Goal: Find specific page/section: Find specific page/section

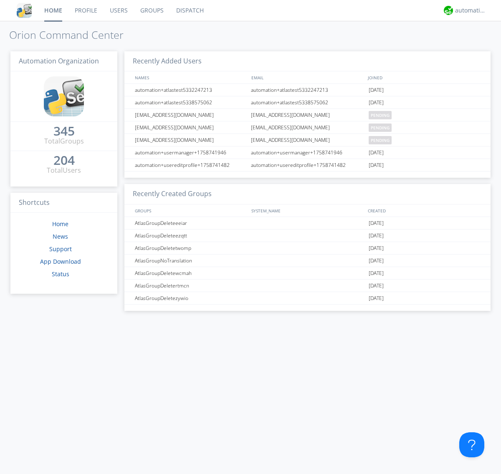
click at [189, 10] on link "Dispatch" at bounding box center [190, 10] width 40 height 21
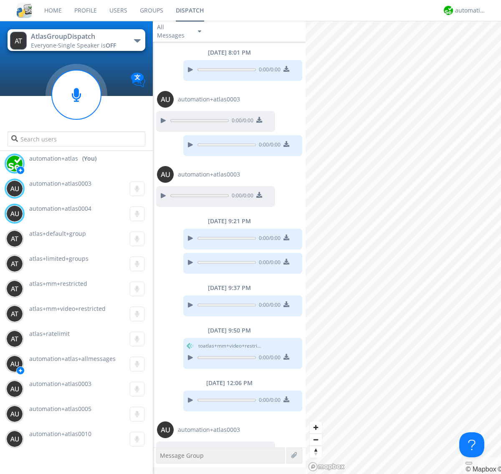
click at [137, 40] on div "button" at bounding box center [137, 40] width 7 height 3
click at [0, 0] on span "AtlasGroupDispatch2" at bounding box center [0, 0] width 0 height 0
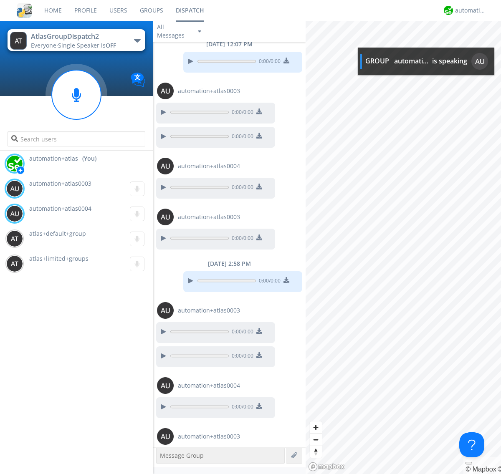
scroll to position [253, 0]
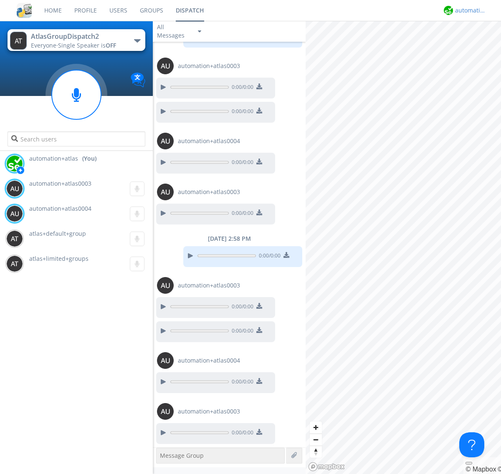
click at [468, 10] on div "automation+atlas" at bounding box center [470, 10] width 31 height 8
